Goal: Navigation & Orientation: Find specific page/section

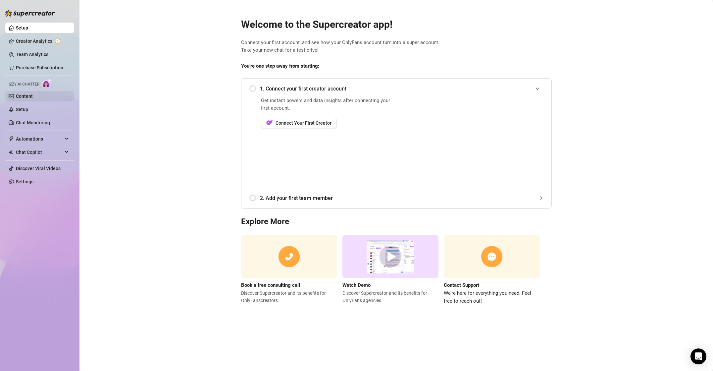
click at [27, 99] on link "Content" at bounding box center [24, 95] width 17 height 5
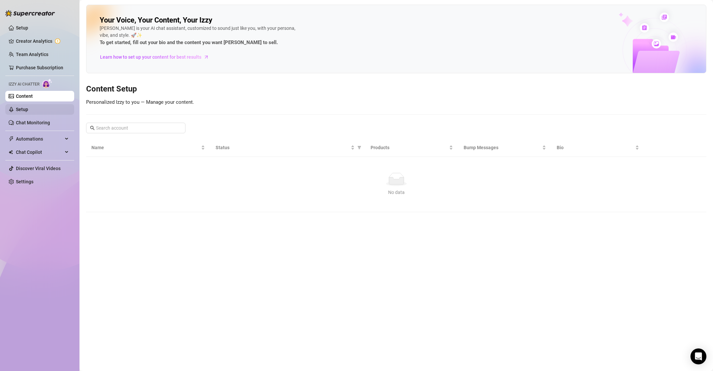
click at [24, 107] on link "Setup" at bounding box center [22, 109] width 12 height 5
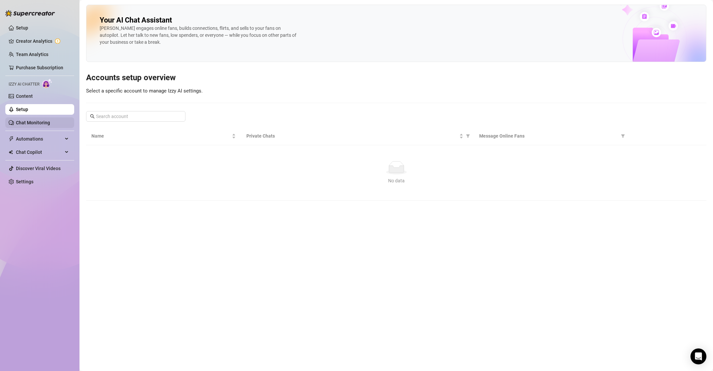
click at [26, 124] on link "Chat Monitoring" at bounding box center [33, 122] width 34 height 5
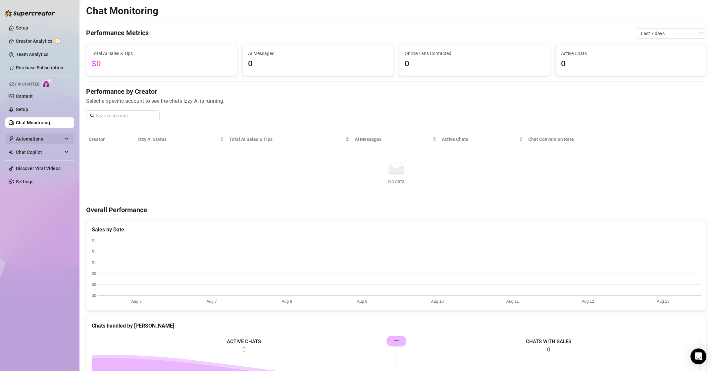
click at [46, 140] on span "Automations" at bounding box center [39, 138] width 47 height 11
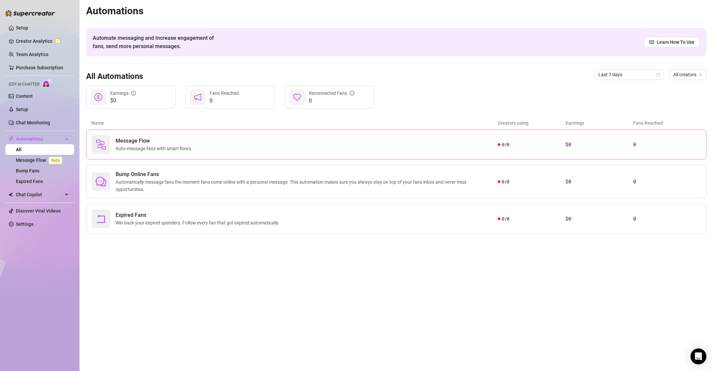
click at [198, 144] on div "Message Flow Auto-message fans with smart flows." at bounding box center [295, 144] width 406 height 19
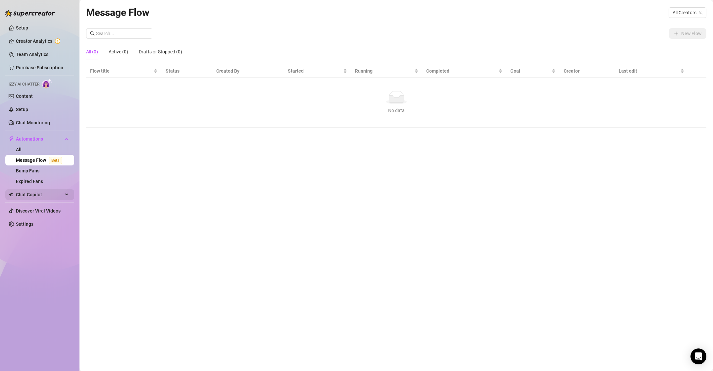
click at [25, 195] on span "Chat Copilot" at bounding box center [39, 194] width 47 height 11
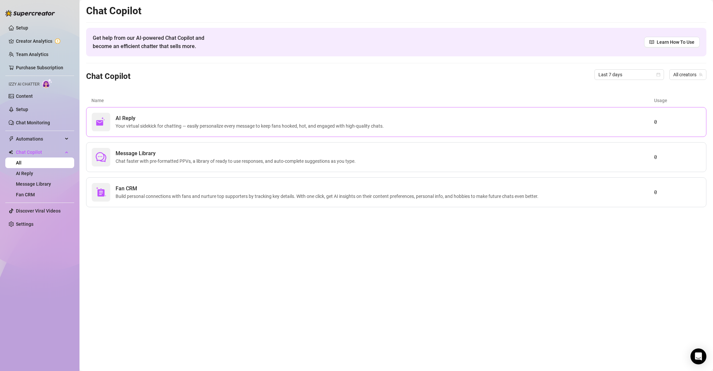
click at [183, 115] on span "AI Reply" at bounding box center [251, 118] width 271 height 8
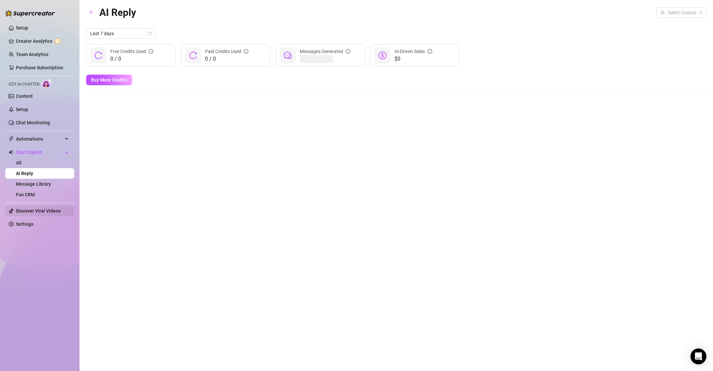
click at [17, 211] on link "Discover Viral Videos" at bounding box center [38, 210] width 45 height 5
